Goal: Information Seeking & Learning: Learn about a topic

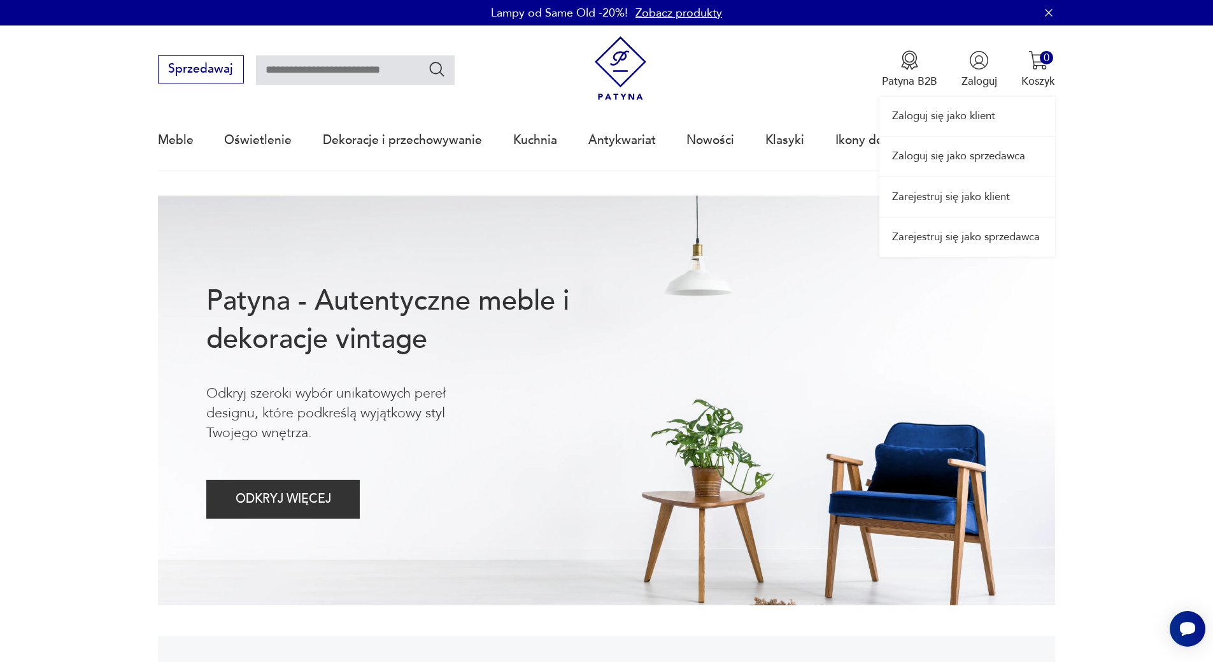
click at [980, 153] on link "Zaloguj się jako sprzedawca" at bounding box center [968, 156] width 176 height 39
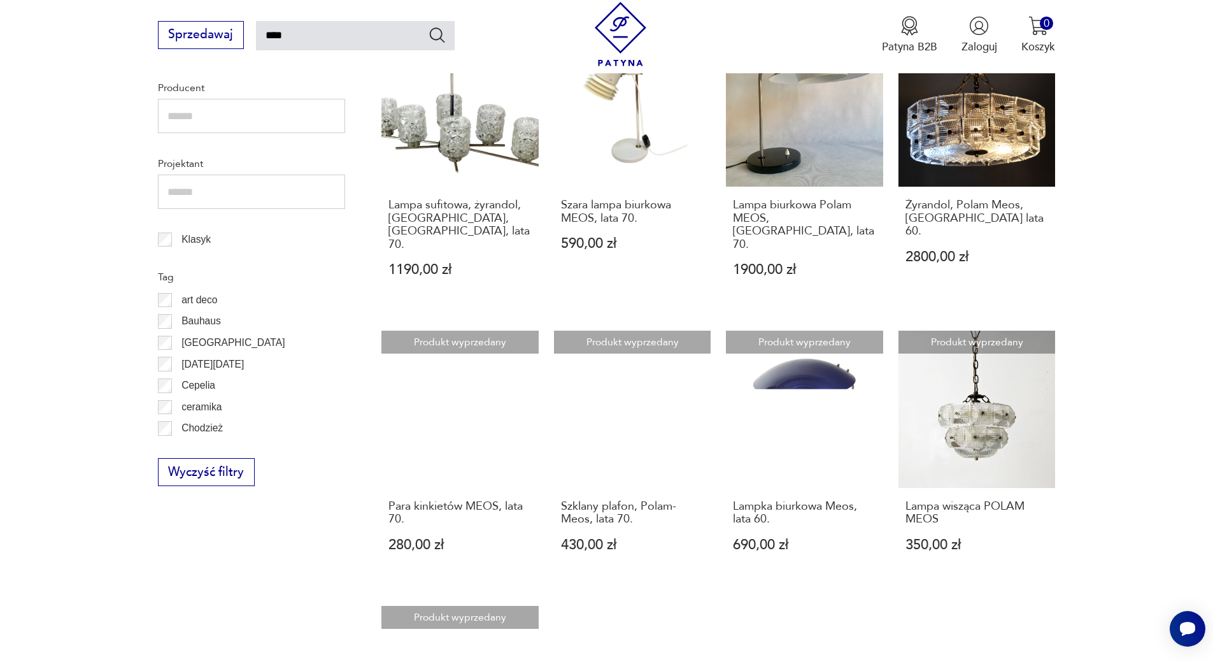
scroll to position [901, 0]
